Goal: Task Accomplishment & Management: Manage account settings

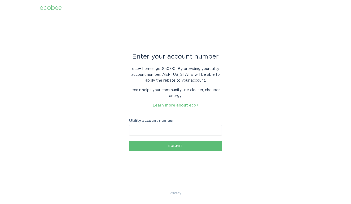
click at [190, 127] on input "Utility account number" at bounding box center [175, 130] width 93 height 11
click at [49, 9] on div "ecobee" at bounding box center [51, 8] width 22 height 6
click at [60, 10] on div "ecobee" at bounding box center [51, 8] width 22 height 6
click at [55, 10] on div "ecobee" at bounding box center [51, 8] width 22 height 6
click at [173, 104] on link "Learn more about eco+" at bounding box center [176, 106] width 46 height 4
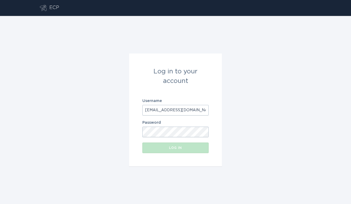
click at [176, 148] on button "Log in" at bounding box center [175, 148] width 66 height 11
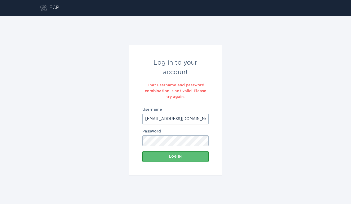
click at [176, 157] on button "Log in" at bounding box center [175, 156] width 66 height 11
click at [192, 161] on button "Log in" at bounding box center [175, 156] width 66 height 11
click at [189, 154] on button "Log in" at bounding box center [175, 156] width 66 height 11
click at [198, 116] on input "maggimcgee7@gmail.com" at bounding box center [175, 119] width 66 height 11
click at [197, 117] on input "maggimcgee7@gmail.com" at bounding box center [175, 119] width 66 height 11
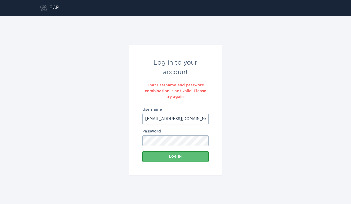
type input "maggimcgee7@gmail.com"
click at [180, 161] on button "Log in" at bounding box center [175, 156] width 66 height 11
